Goal: Information Seeking & Learning: Find specific fact

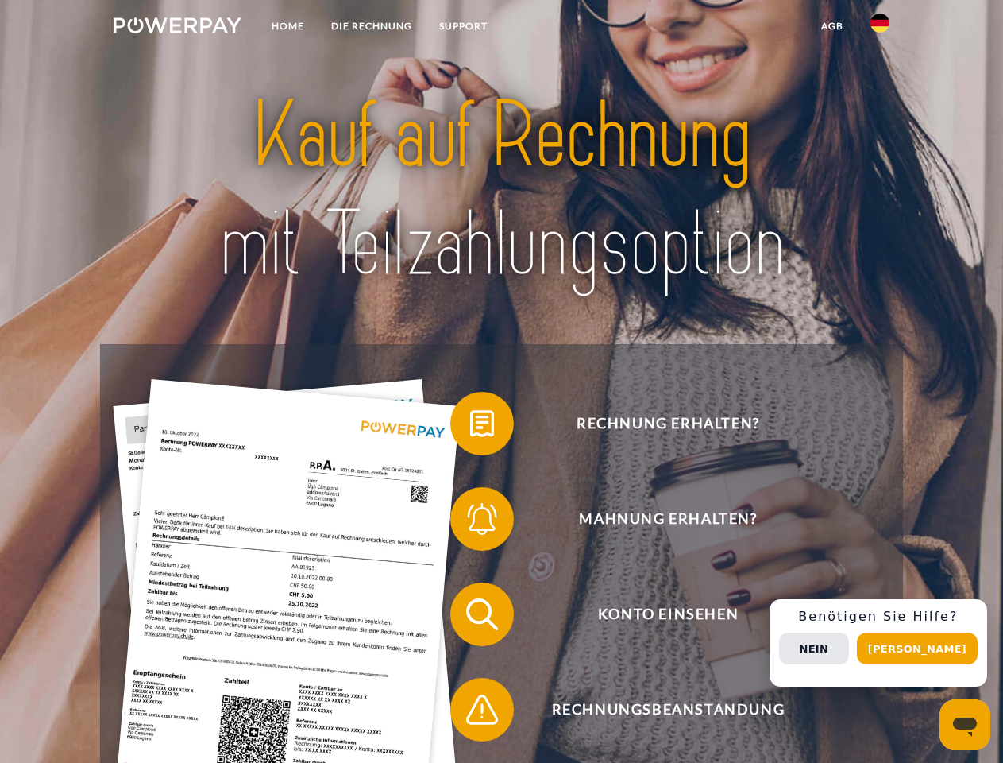
click at [177, 28] on img at bounding box center [178, 25] width 128 height 16
click at [880, 28] on img at bounding box center [880, 23] width 19 height 19
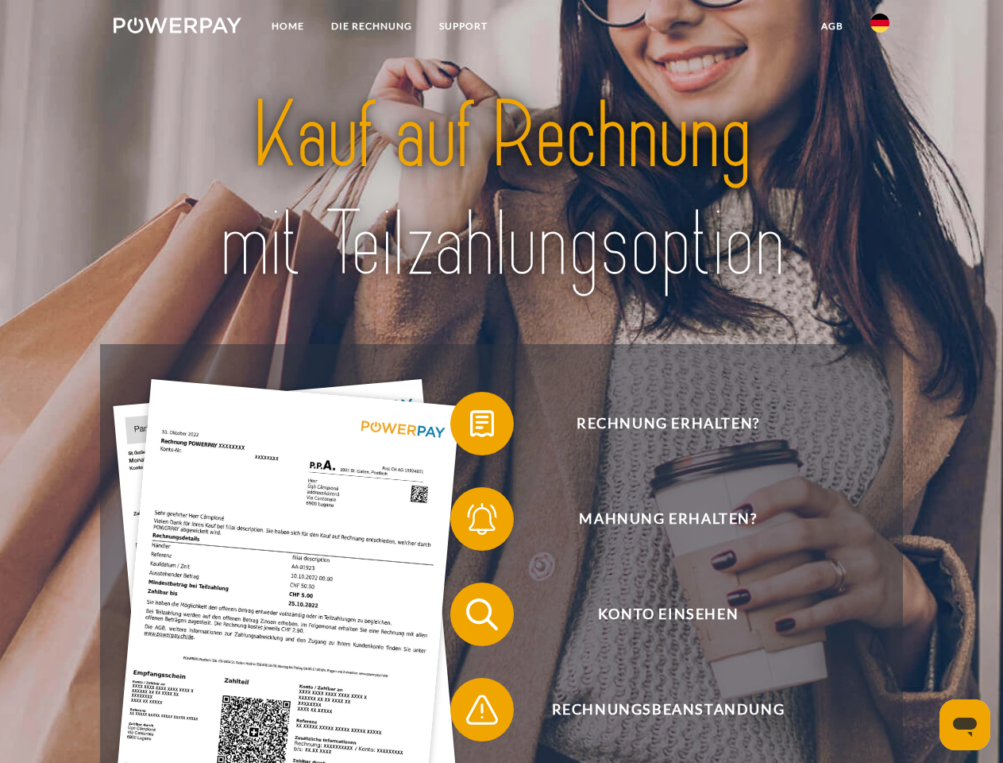
click at [832, 26] on link "agb" at bounding box center [832, 26] width 49 height 29
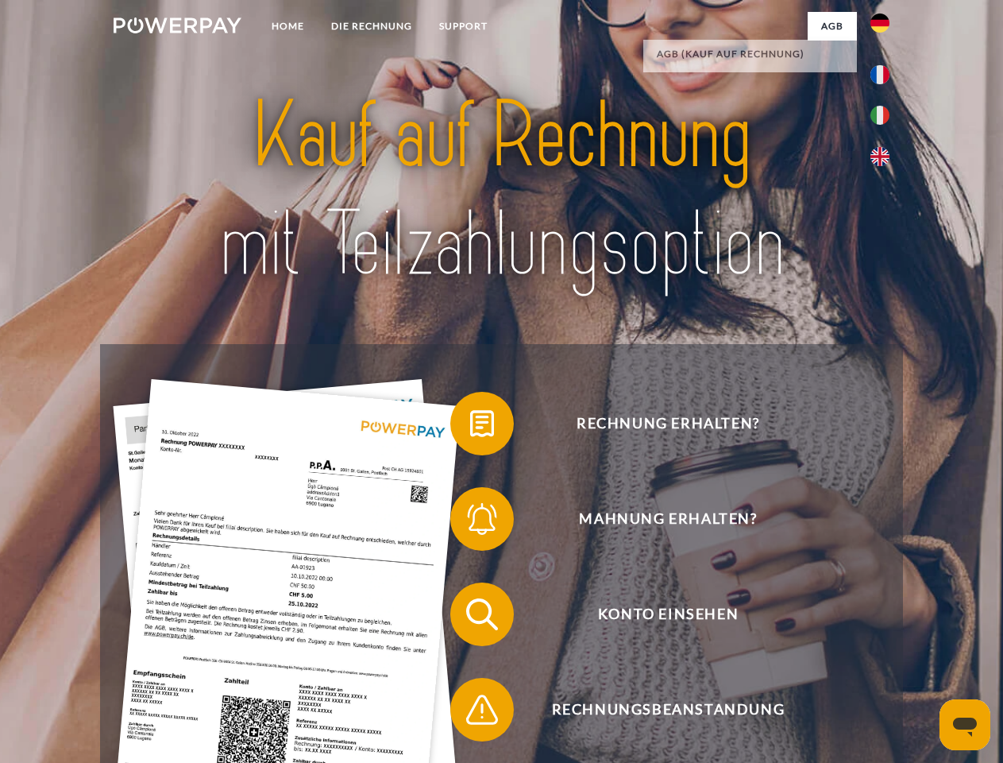
click at [470, 427] on span at bounding box center [458, 423] width 79 height 79
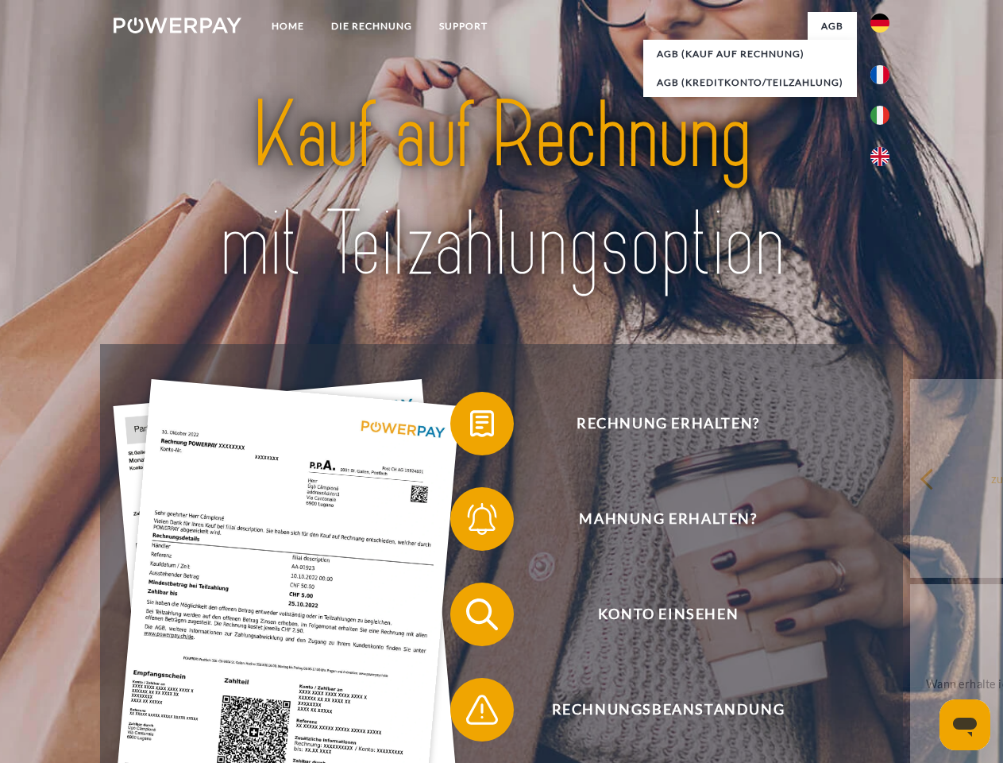
click at [470, 522] on span at bounding box center [458, 518] width 79 height 79
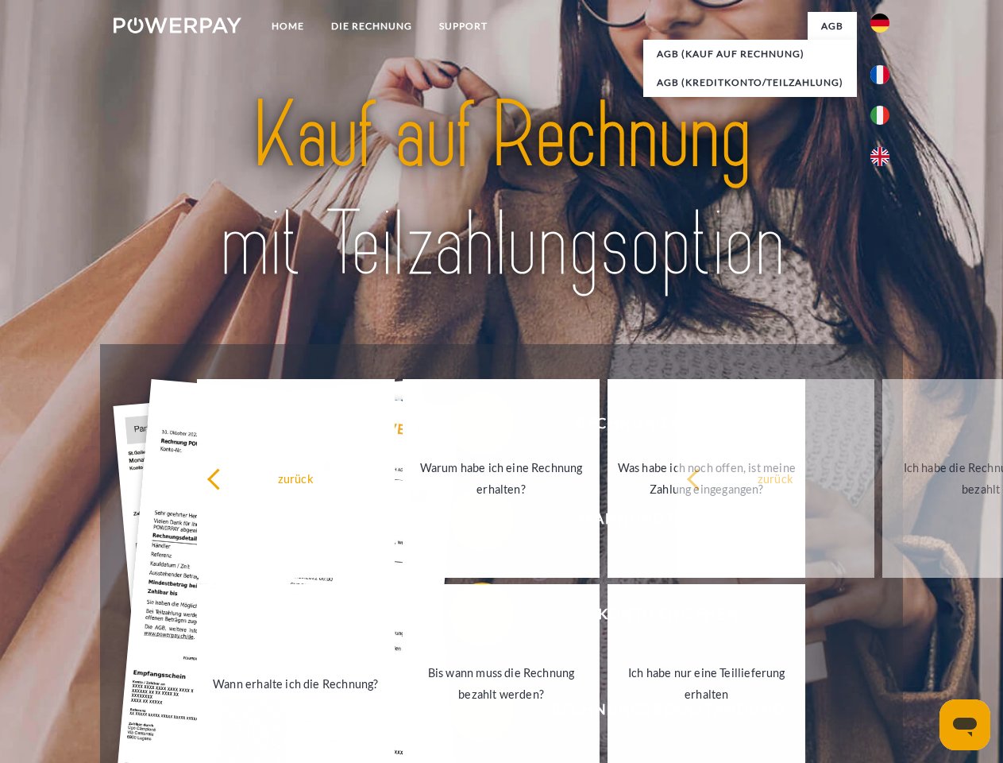
click at [470, 617] on link "Bis wann muss die Rechnung bezahlt werden?" at bounding box center [502, 683] width 198 height 199
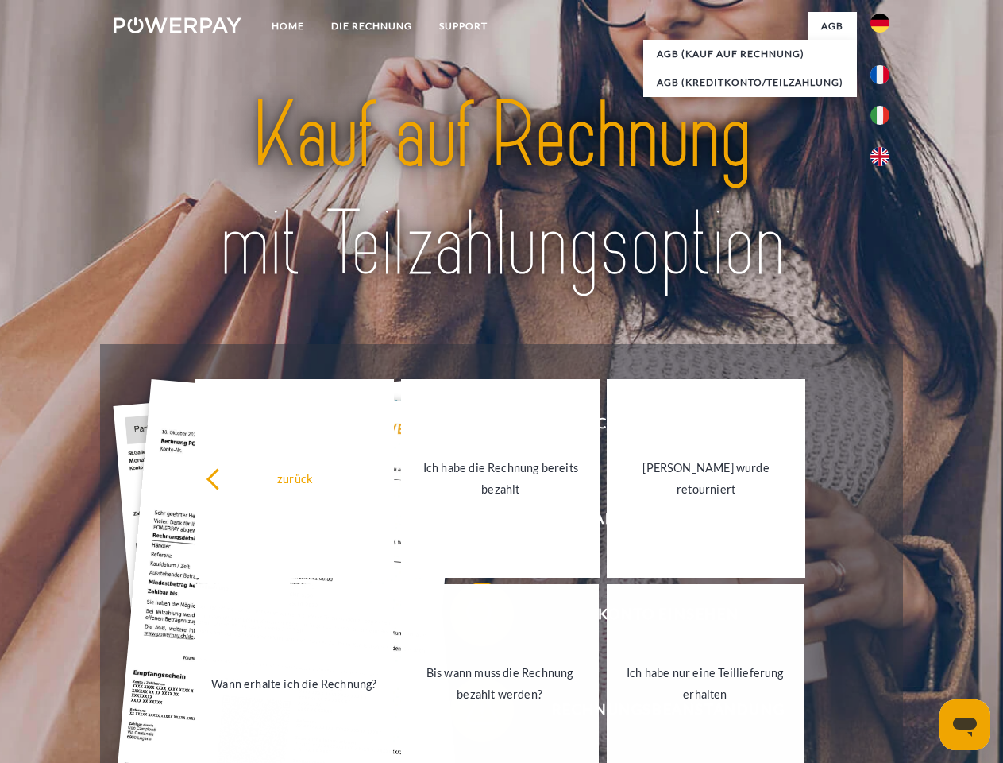
click at [470, 713] on link "Bis wann muss die Rechnung bezahlt werden?" at bounding box center [500, 683] width 198 height 199
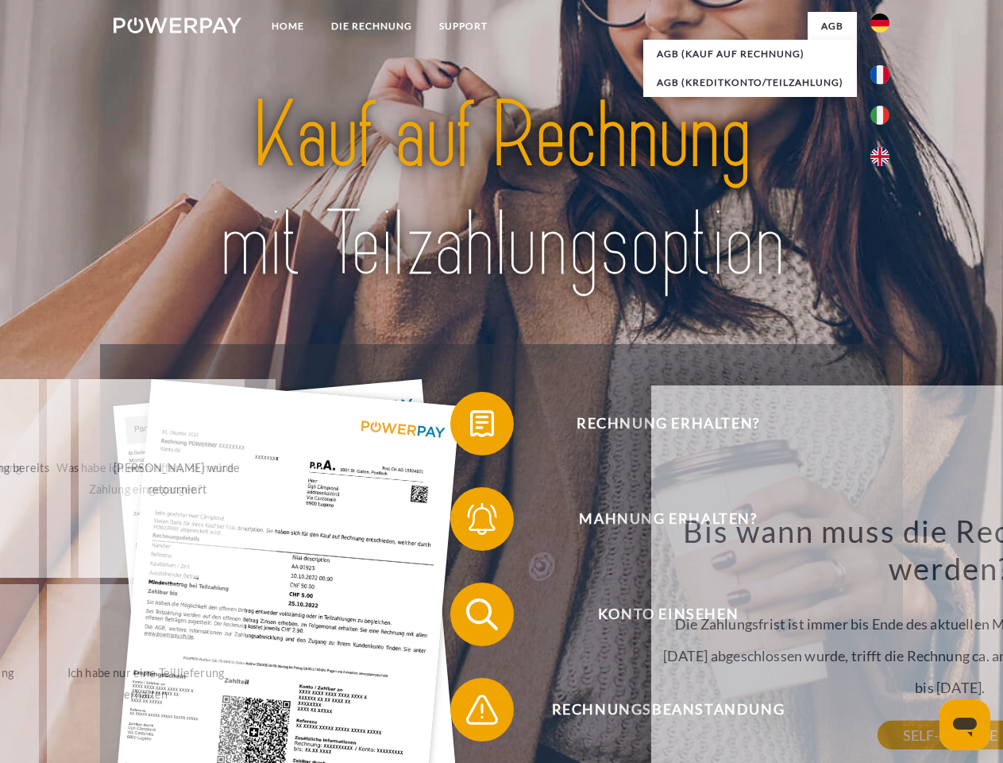
click at [884, 643] on div "Bis wann muss die Rechnung bezahlt werden? Die Zahlungsfrist ist immer bis Ende…" at bounding box center [950, 623] width 580 height 223
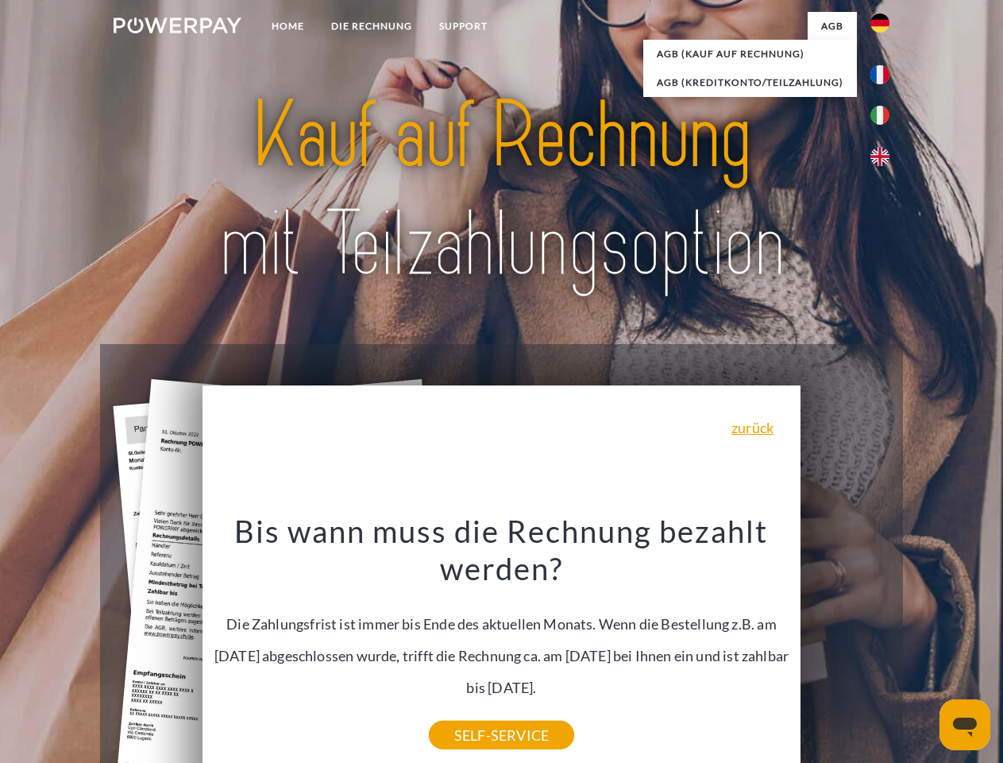
click at [845, 646] on span "Konto einsehen" at bounding box center [668, 614] width 389 height 64
click at [923, 648] on header "Home DIE RECHNUNG SUPPORT" at bounding box center [501, 548] width 1003 height 1097
